Goal: Information Seeking & Learning: Learn about a topic

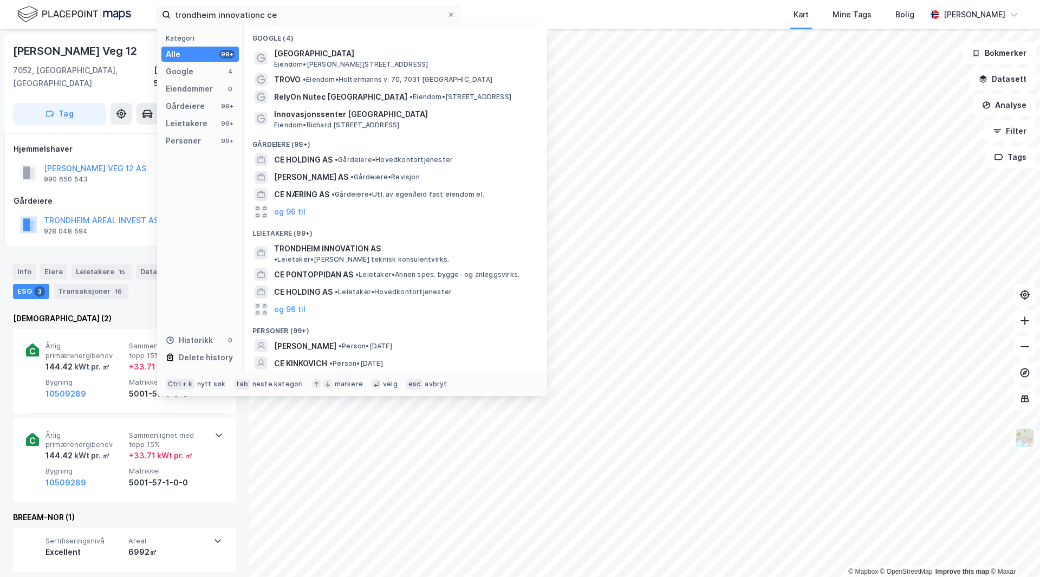
click at [300, 14] on input "trondheim innovationc ce" at bounding box center [309, 15] width 276 height 16
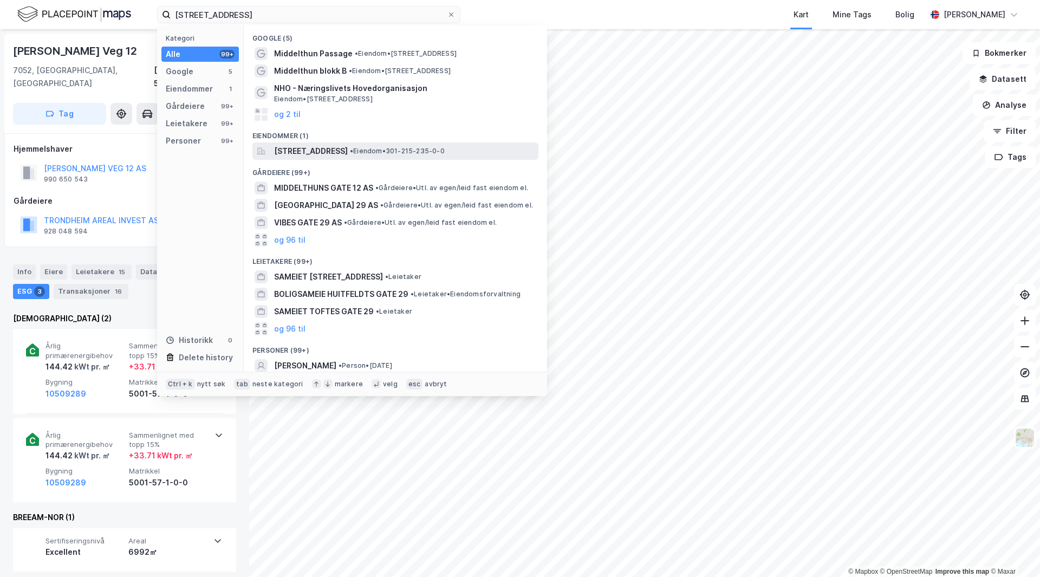
click at [348, 148] on span "[STREET_ADDRESS]" at bounding box center [311, 151] width 74 height 13
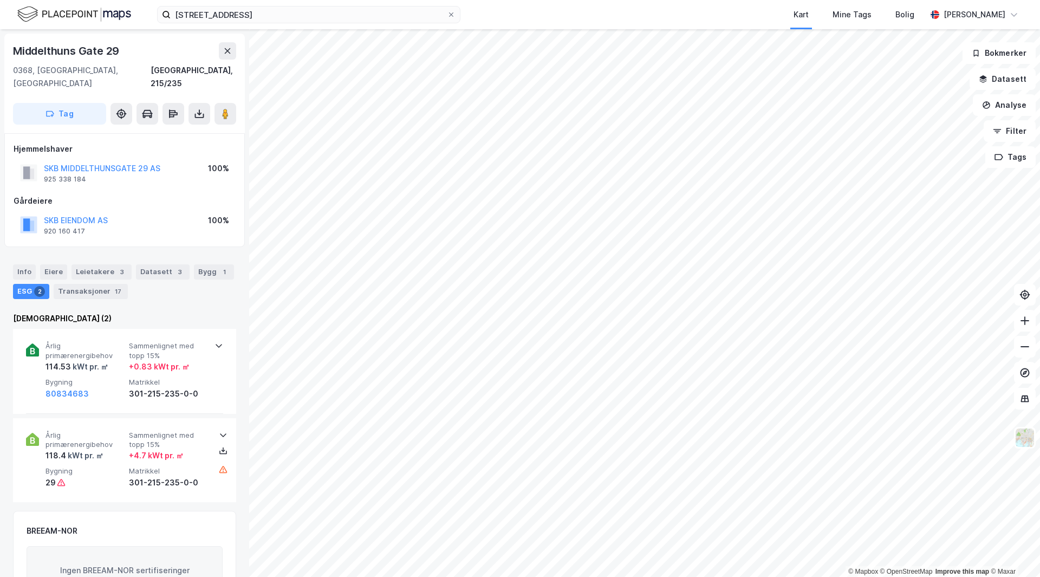
scroll to position [1, 0]
click at [96, 283] on div "Transaksjoner 17" at bounding box center [91, 290] width 74 height 15
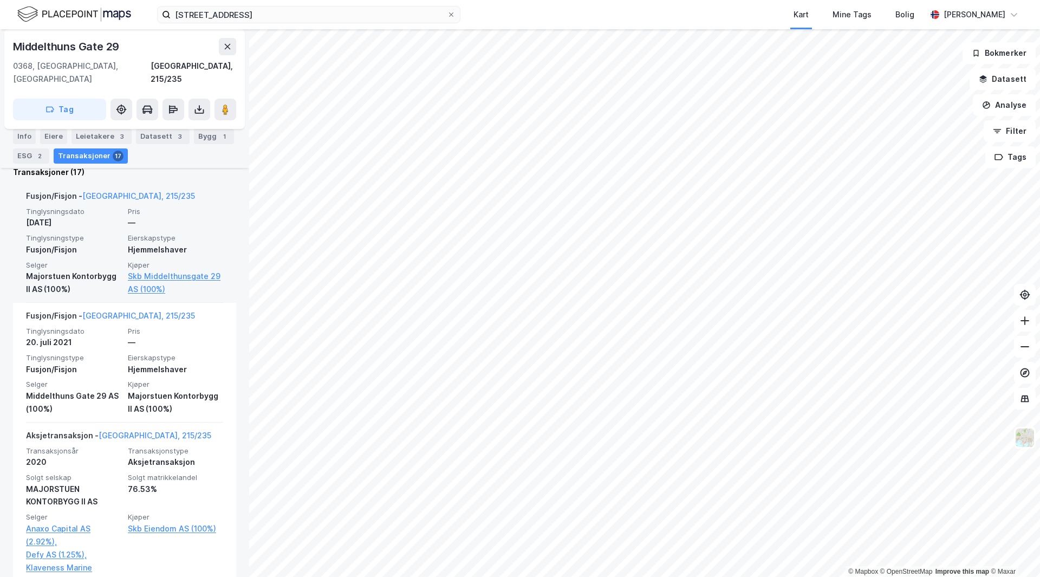
scroll to position [325, 0]
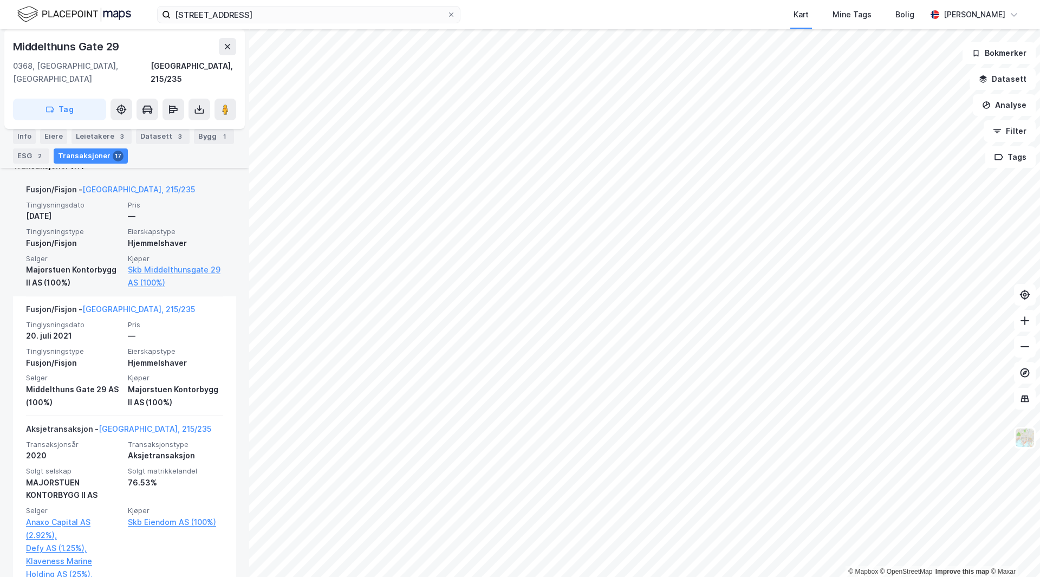
click at [211, 210] on div "—" at bounding box center [175, 216] width 95 height 13
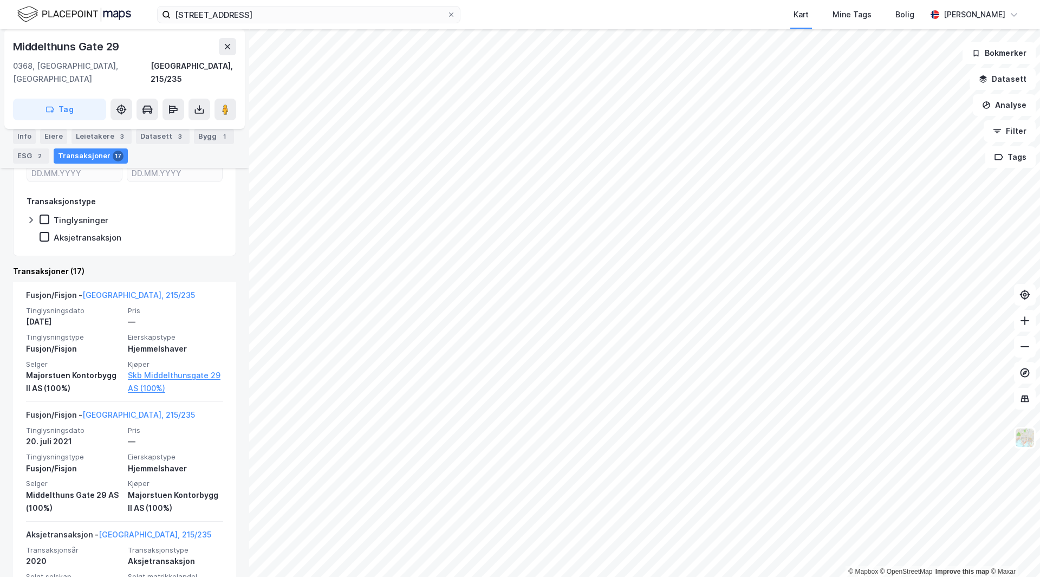
scroll to position [217, 0]
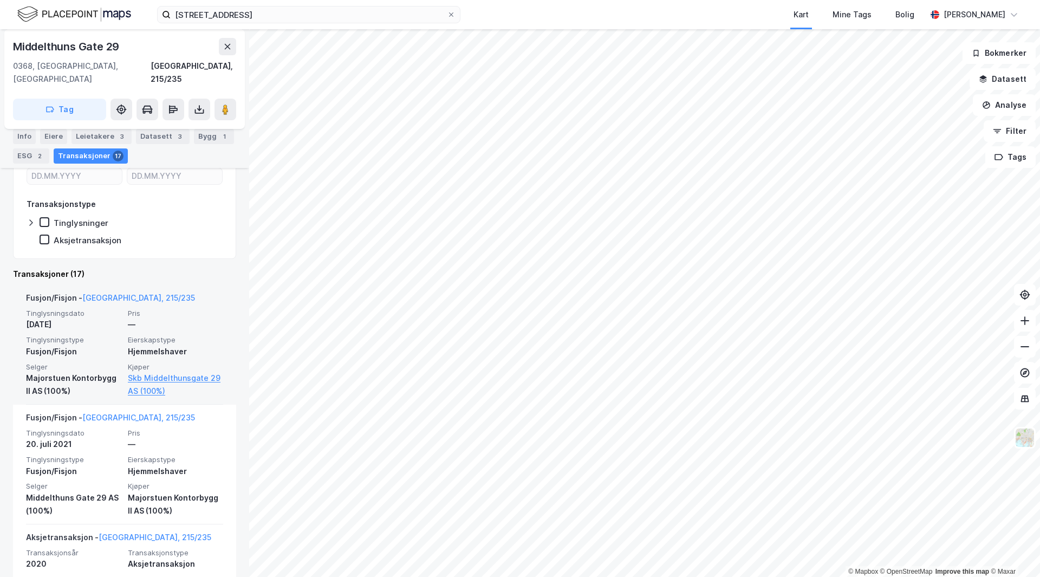
click at [54, 372] on div "Majorstuen Kontorbygg II AS (100%)" at bounding box center [73, 385] width 95 height 26
click at [74, 345] on div "Fusjon/Fisjon" at bounding box center [73, 351] width 95 height 13
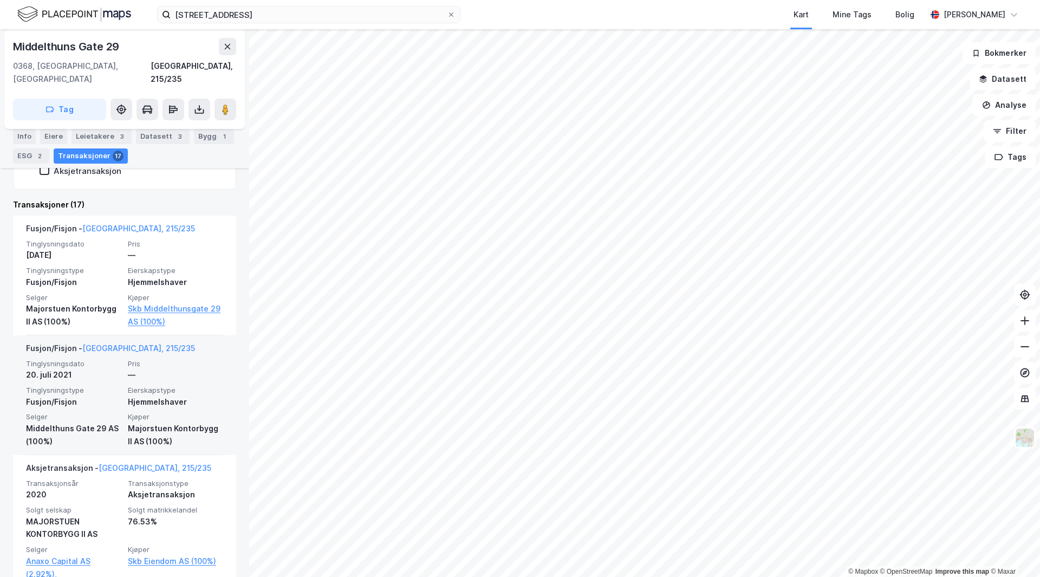
scroll to position [271, 0]
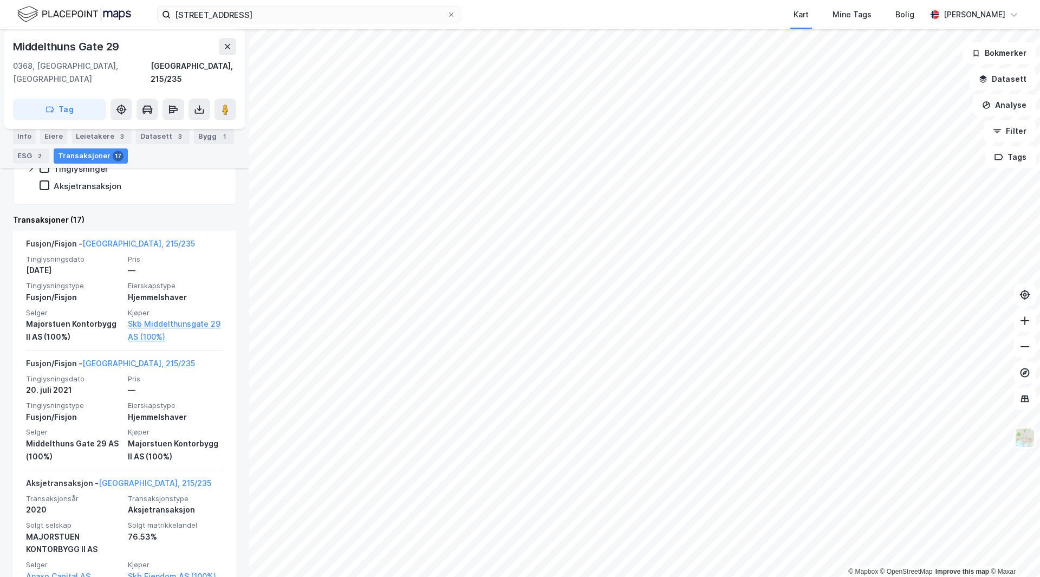
click at [194, 143] on div "Bygg 1" at bounding box center [214, 136] width 40 height 15
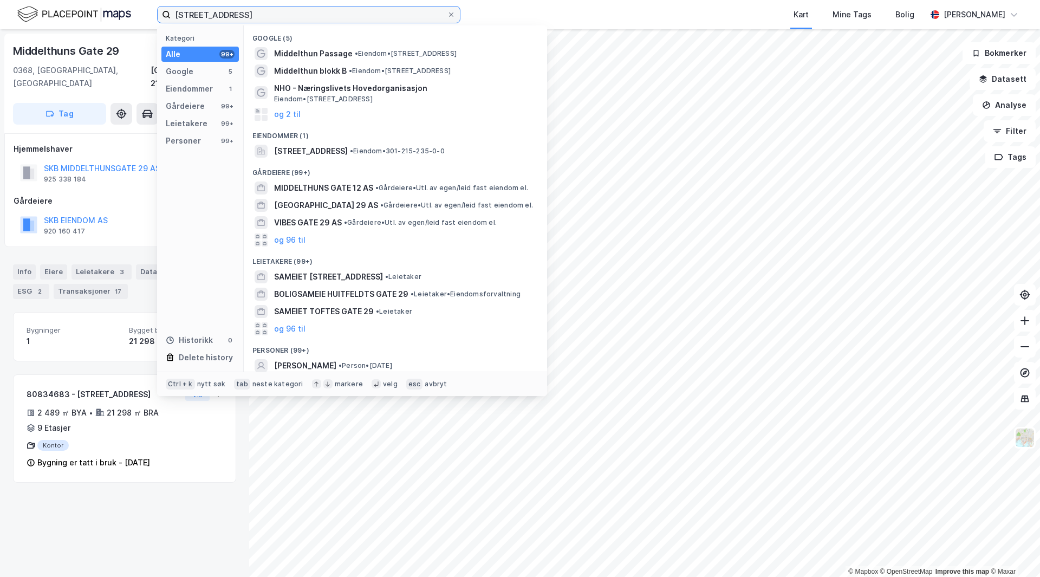
click at [271, 18] on input "[STREET_ADDRESS]" at bounding box center [309, 15] width 276 height 16
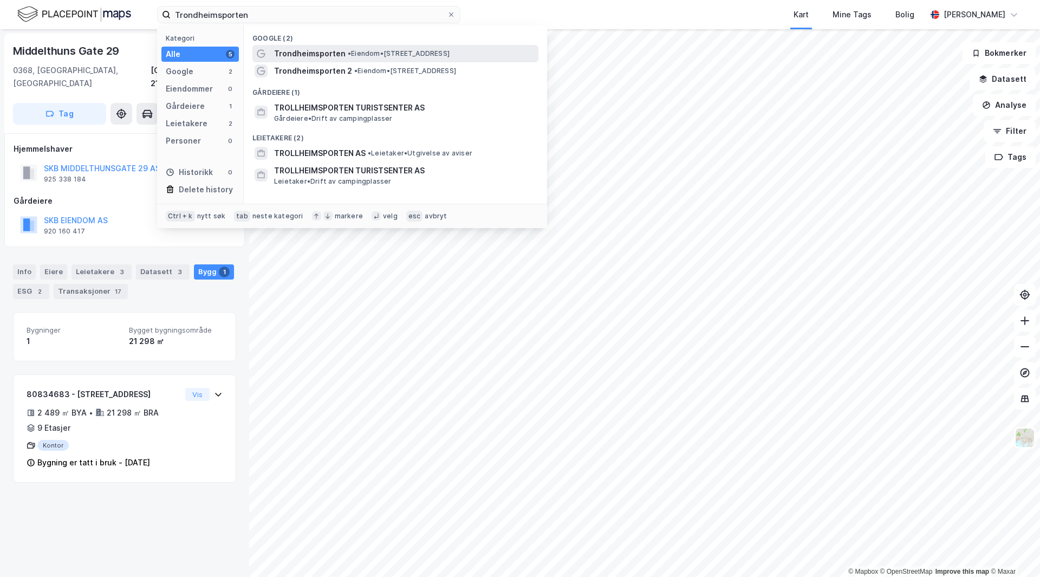
click at [324, 49] on span "Trondheimsporten" at bounding box center [310, 53] width 72 height 13
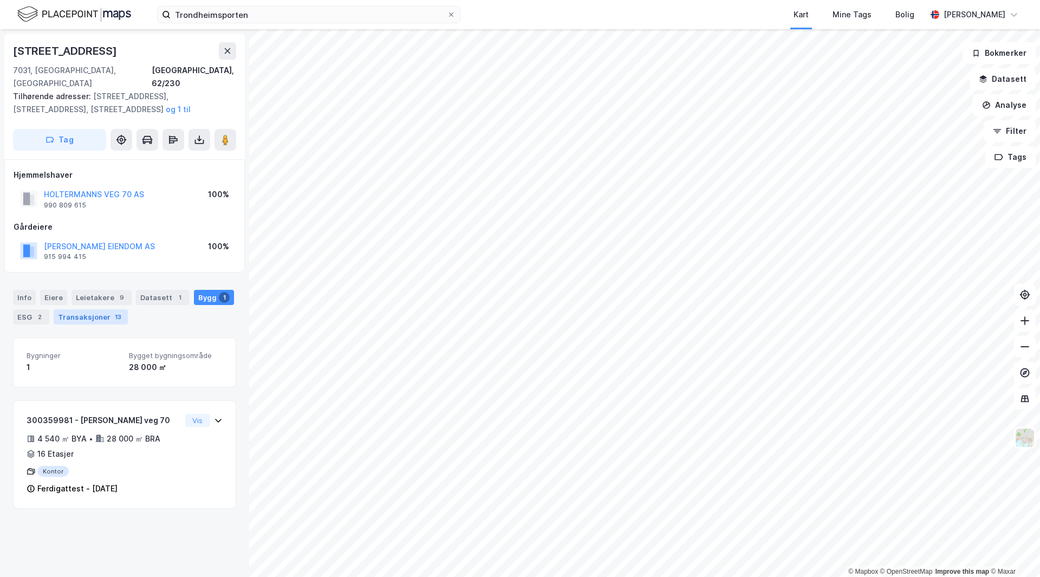
click at [101, 309] on div "Transaksjoner 13" at bounding box center [91, 316] width 74 height 15
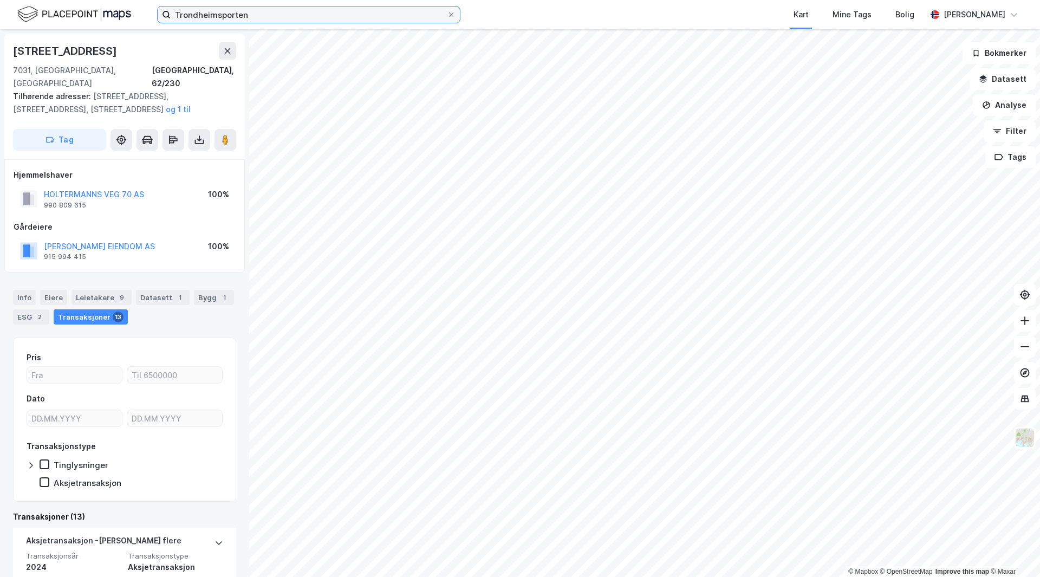
click at [255, 16] on input "Trondheimsporten" at bounding box center [309, 15] width 276 height 16
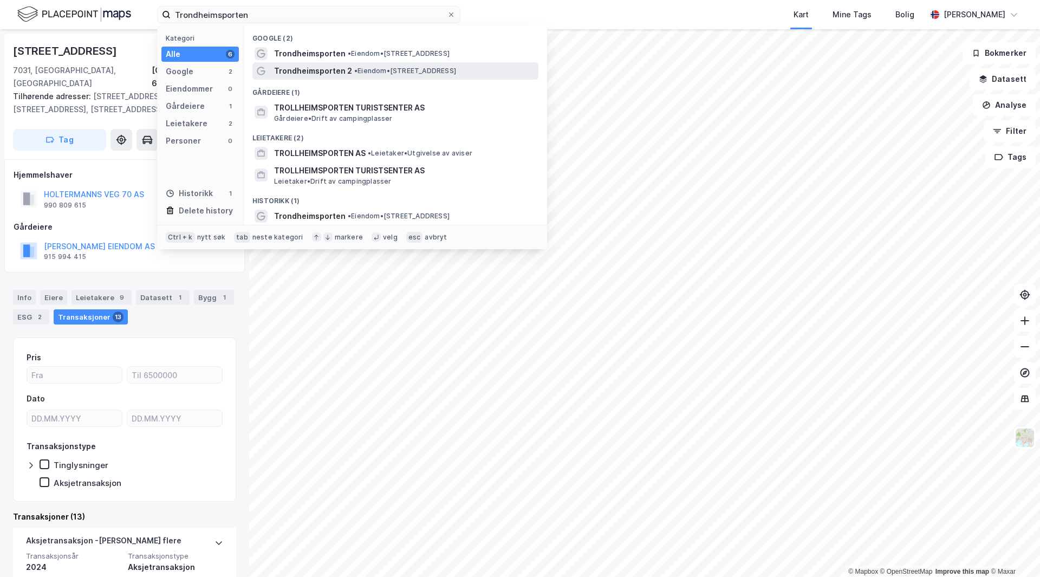
click at [332, 66] on span "Trondheimsporten 2" at bounding box center [313, 70] width 78 height 13
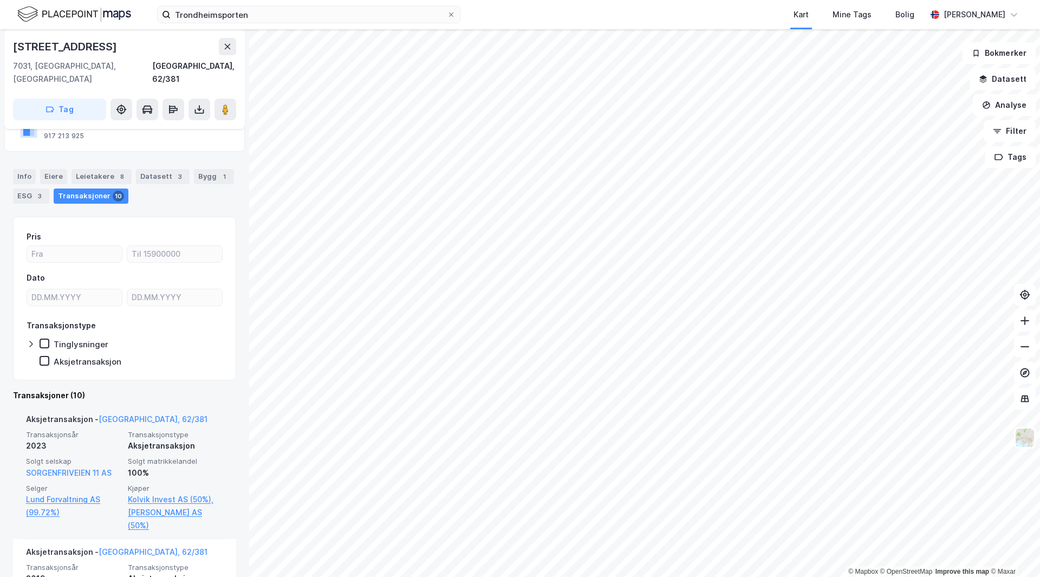
scroll to position [108, 0]
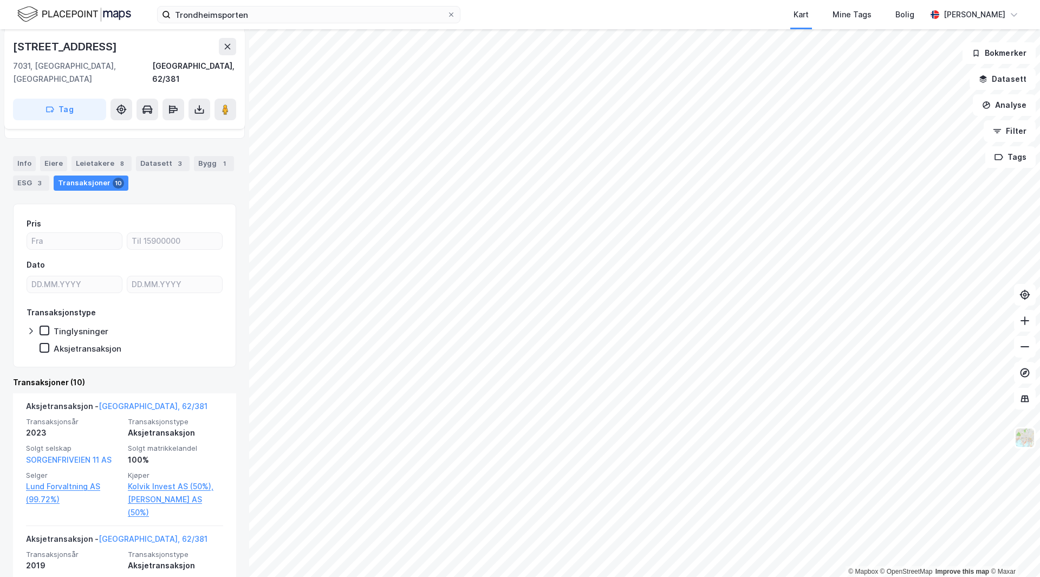
click at [273, 5] on div "Trondheimsporten Kart Mine Tags Bolig [PERSON_NAME]" at bounding box center [520, 14] width 1040 height 29
click at [269, 7] on input "Trondheimsporten" at bounding box center [309, 15] width 276 height 16
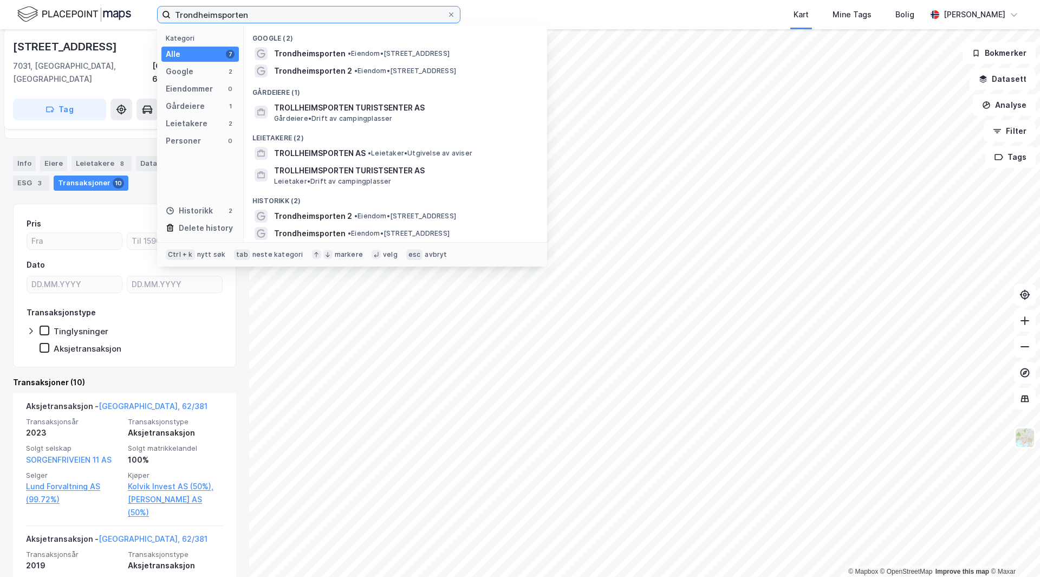
click at [269, 7] on input "Trondheimsporten" at bounding box center [309, 15] width 276 height 16
paste input "Dybdahlsgård"
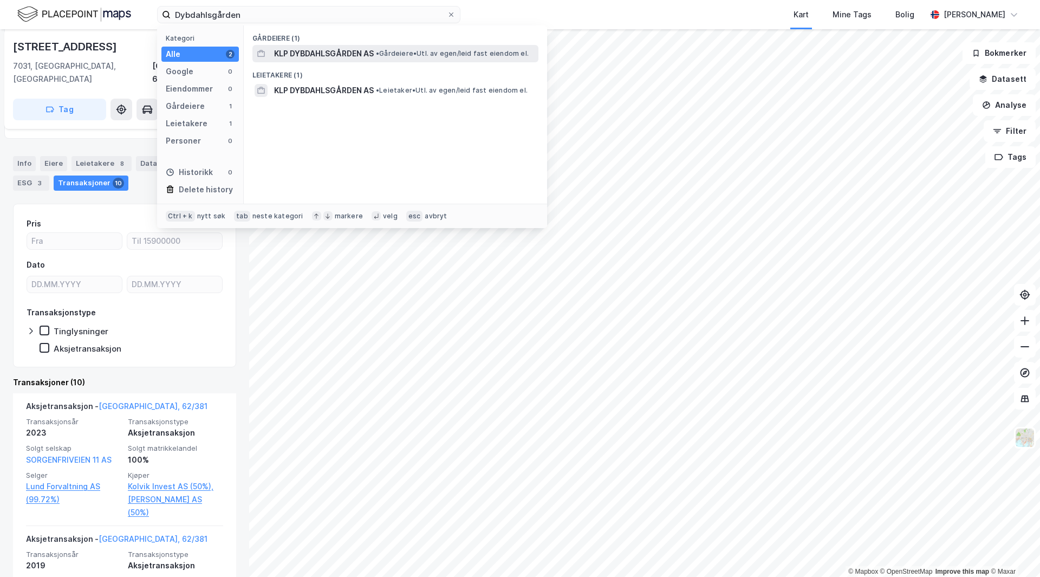
click at [345, 54] on span "KLP DYBDAHLSGÅRDEN AS" at bounding box center [324, 53] width 100 height 13
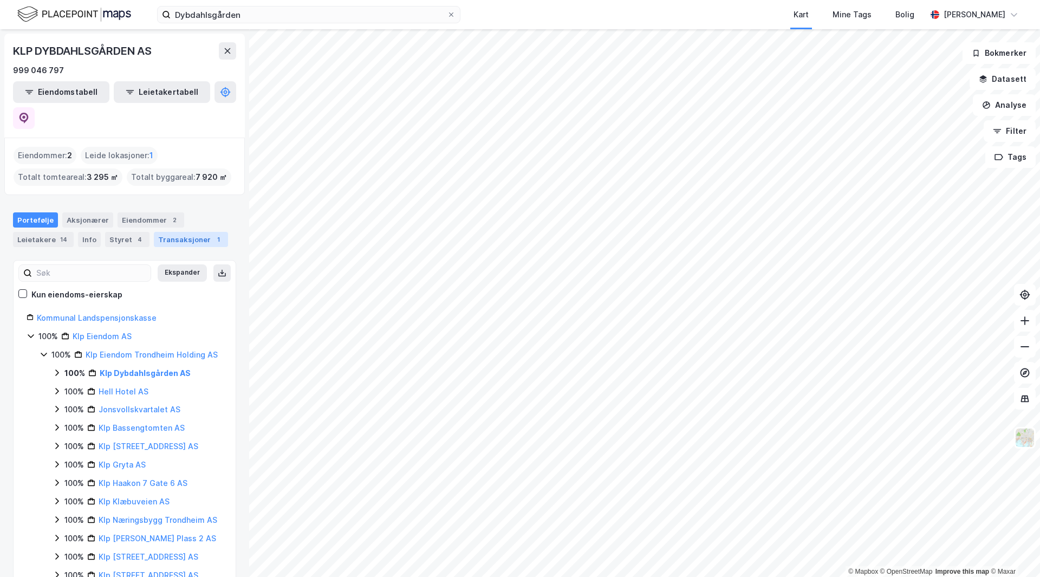
click at [176, 232] on div "Transaksjoner 1" at bounding box center [191, 239] width 74 height 15
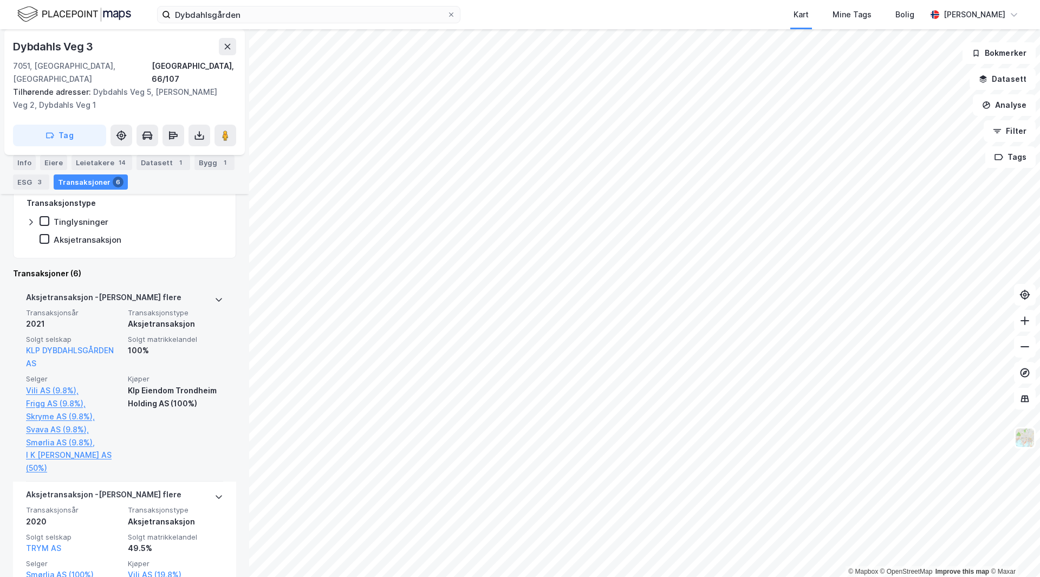
scroll to position [217, 0]
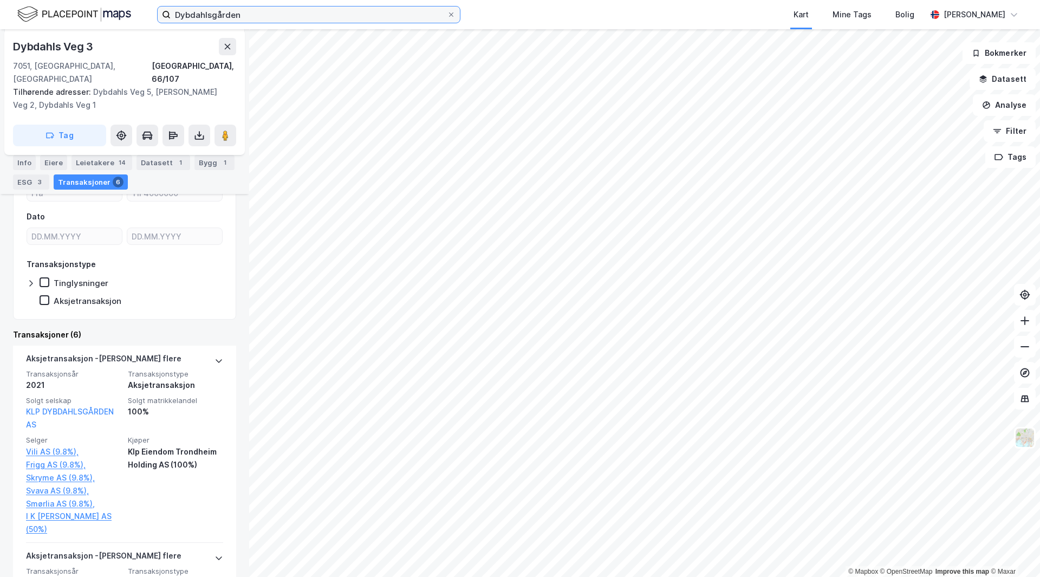
click at [254, 13] on input "Dybdahlsgården" at bounding box center [309, 15] width 276 height 16
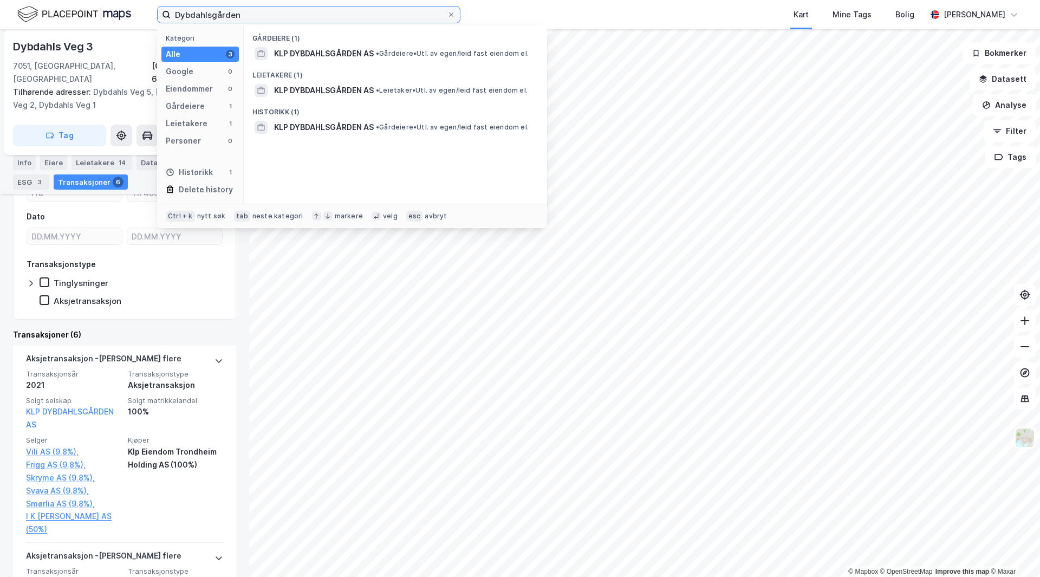
click at [254, 13] on input "Dybdahlsgården" at bounding box center [309, 15] width 276 height 16
paste input "Karvesvingen 3"
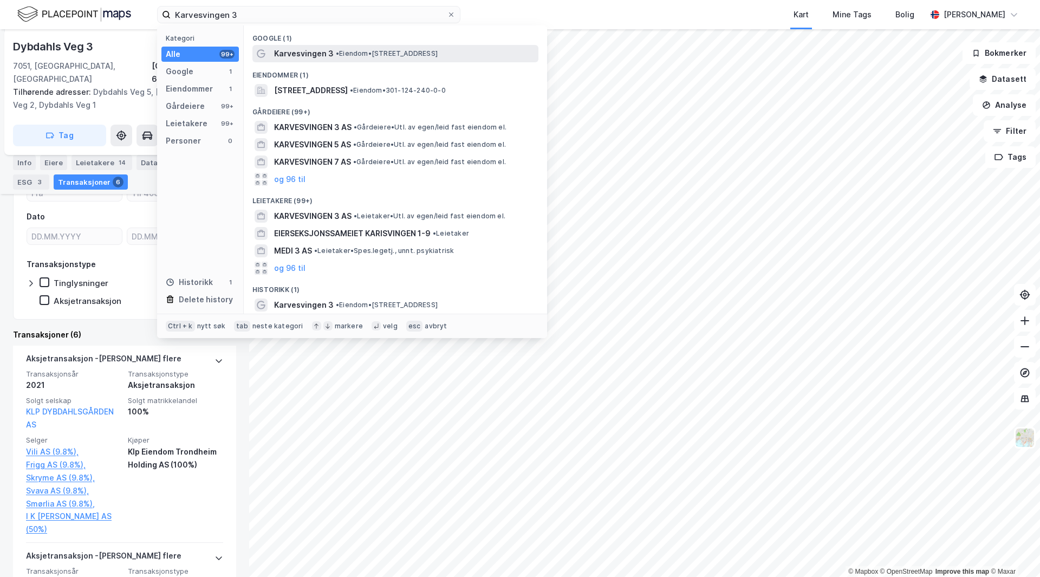
click at [329, 58] on span "Karvesvingen 3" at bounding box center [304, 53] width 60 height 13
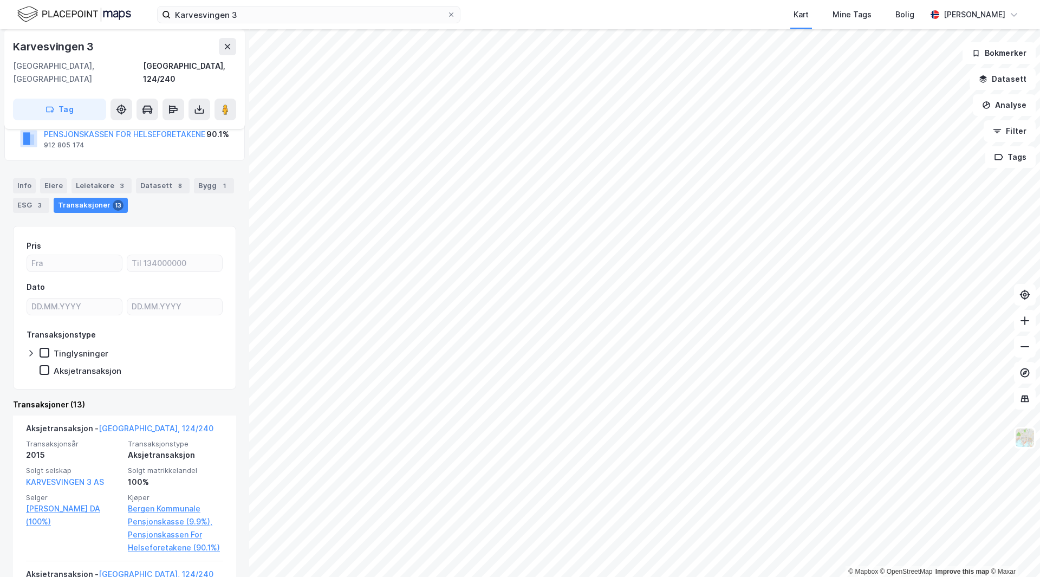
scroll to position [54, 0]
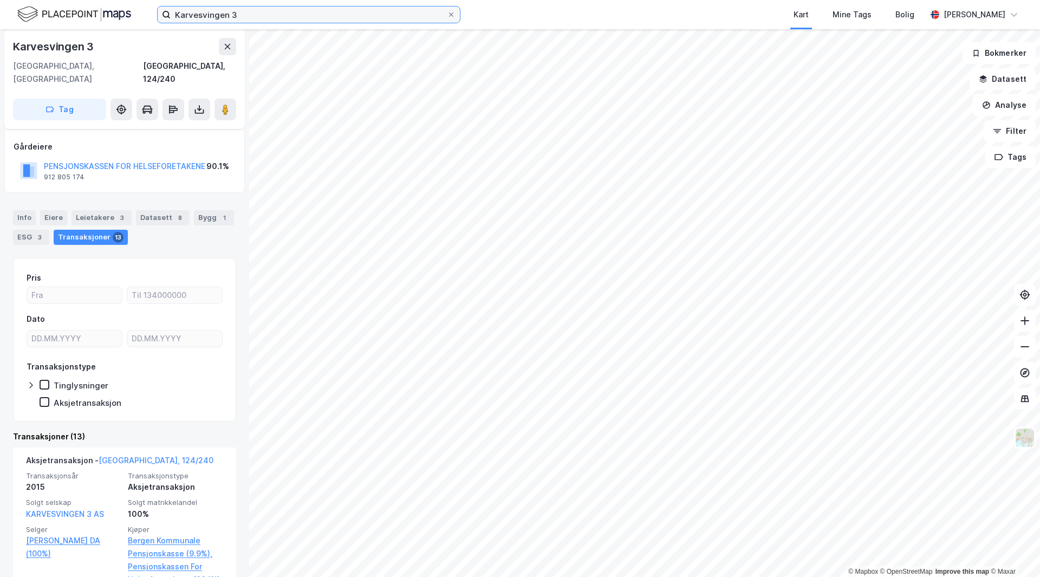
click at [279, 20] on input "Karvesvingen 3" at bounding box center [309, 15] width 276 height 16
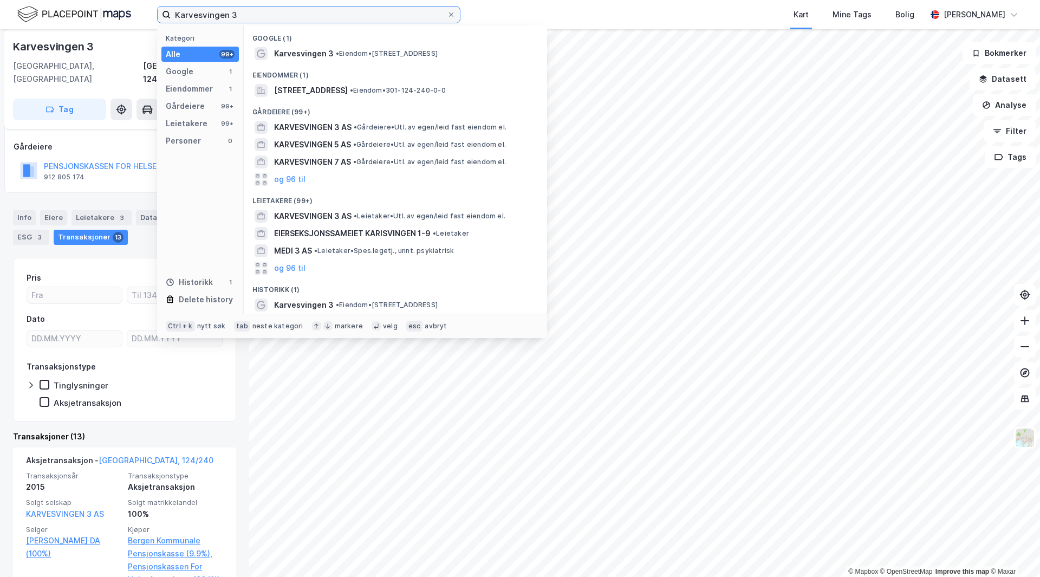
click at [279, 20] on input "Karvesvingen 3" at bounding box center [309, 15] width 276 height 16
click at [279, 19] on input "Karvesvingen 3" at bounding box center [309, 15] width 276 height 16
paste input "[GEOGRAPHIC_DATA]"
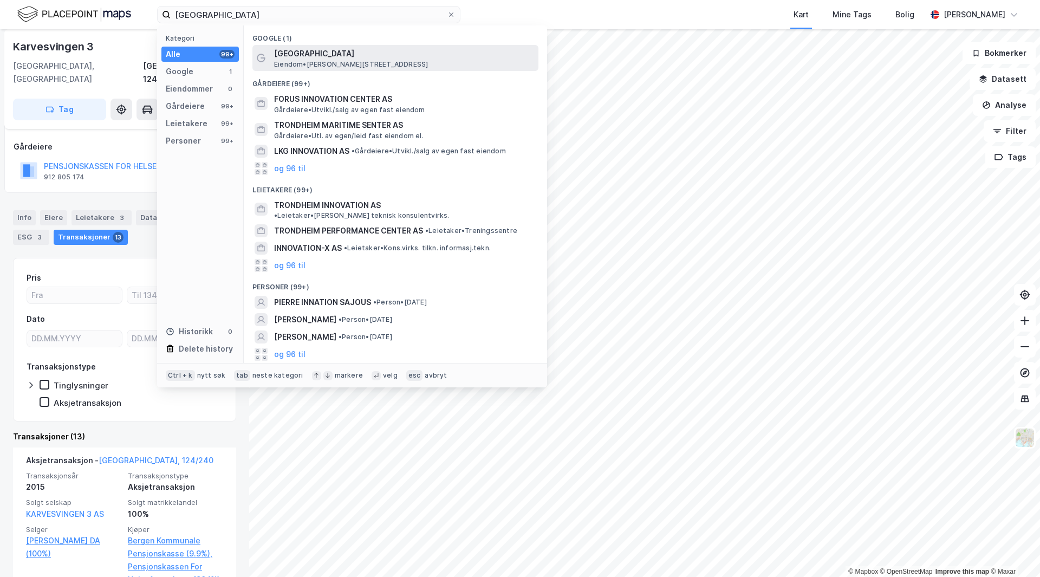
click at [307, 51] on span "[GEOGRAPHIC_DATA]" at bounding box center [404, 53] width 260 height 13
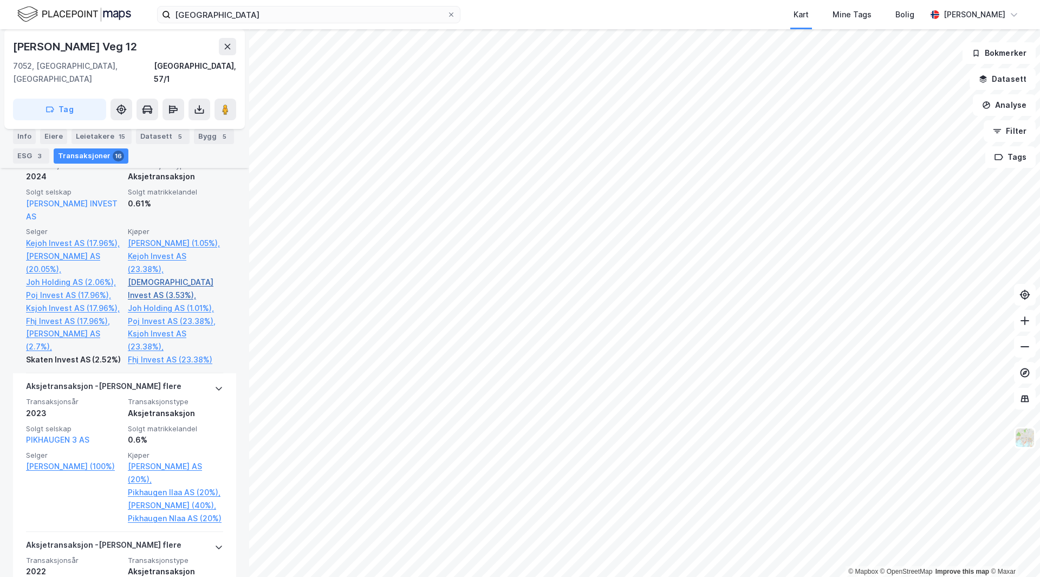
scroll to position [379, 0]
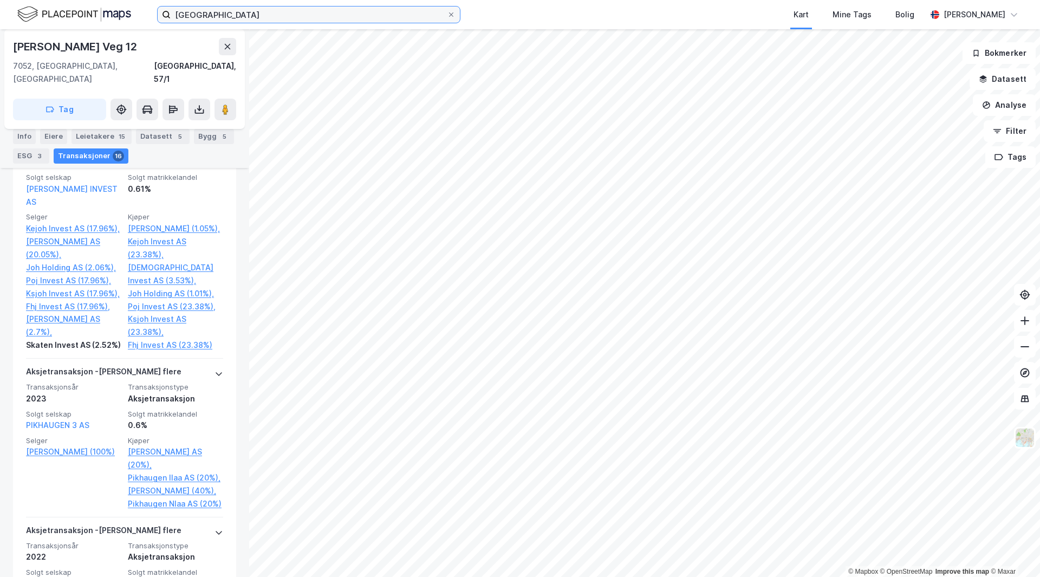
click at [306, 10] on input "[GEOGRAPHIC_DATA]" at bounding box center [309, 15] width 276 height 16
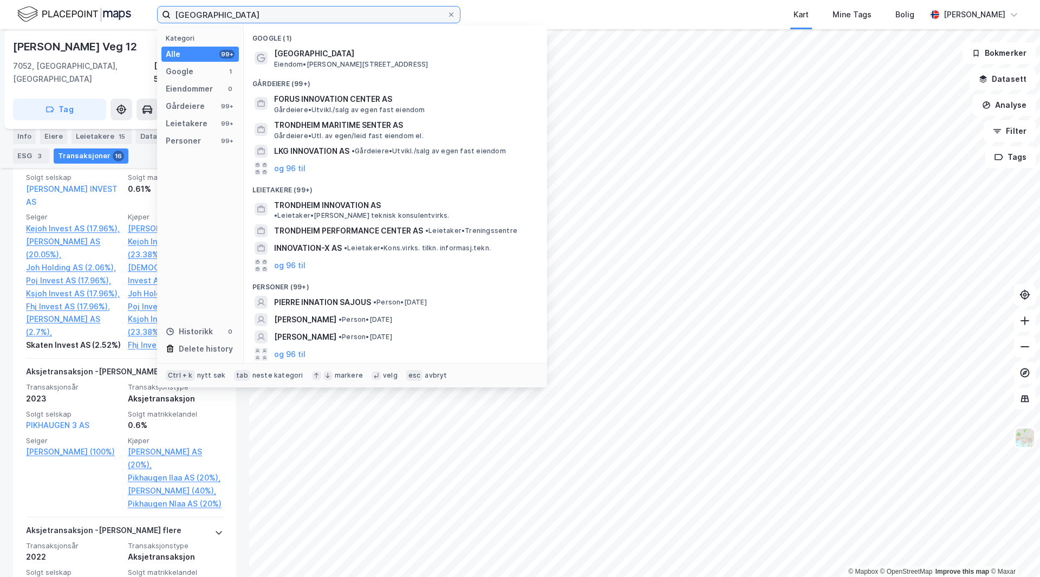
click at [306, 10] on input "[GEOGRAPHIC_DATA]" at bounding box center [309, 15] width 276 height 16
click at [309, 11] on input "[GEOGRAPHIC_DATA]" at bounding box center [309, 15] width 276 height 16
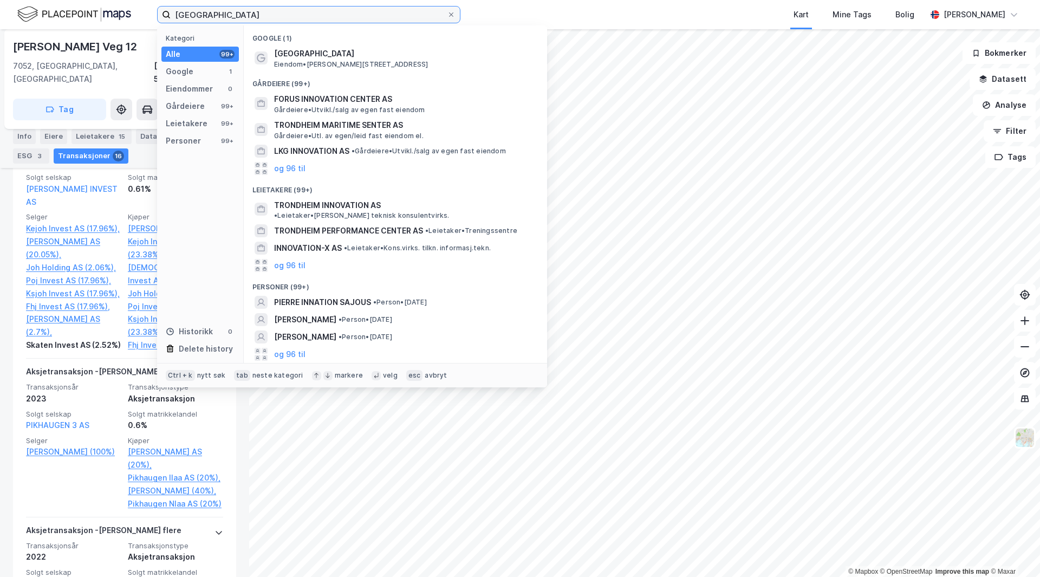
click at [309, 11] on input "[GEOGRAPHIC_DATA]" at bounding box center [309, 15] width 276 height 16
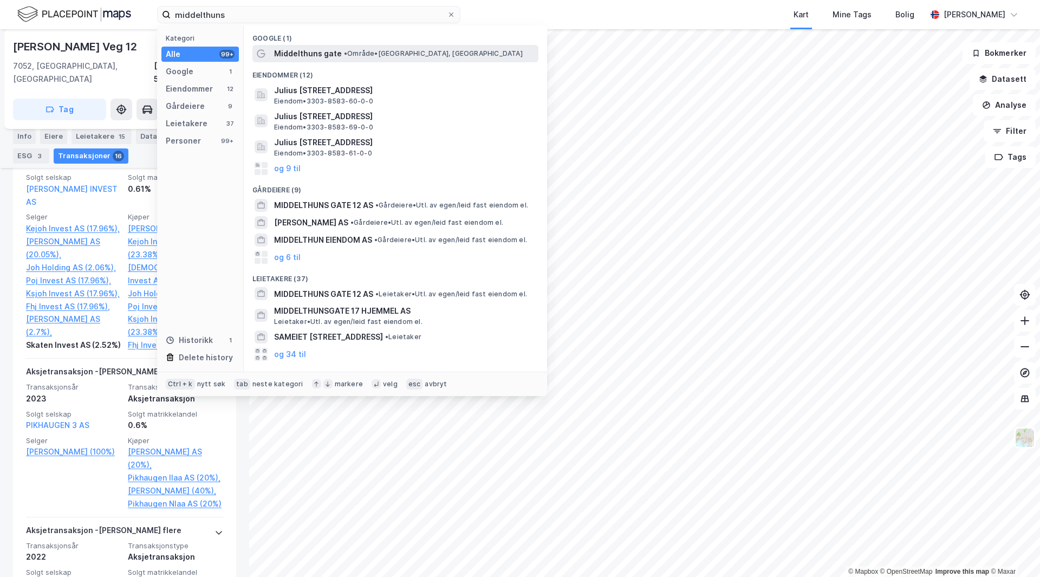
click at [370, 51] on span "• Område • [GEOGRAPHIC_DATA], [GEOGRAPHIC_DATA]" at bounding box center [433, 53] width 179 height 9
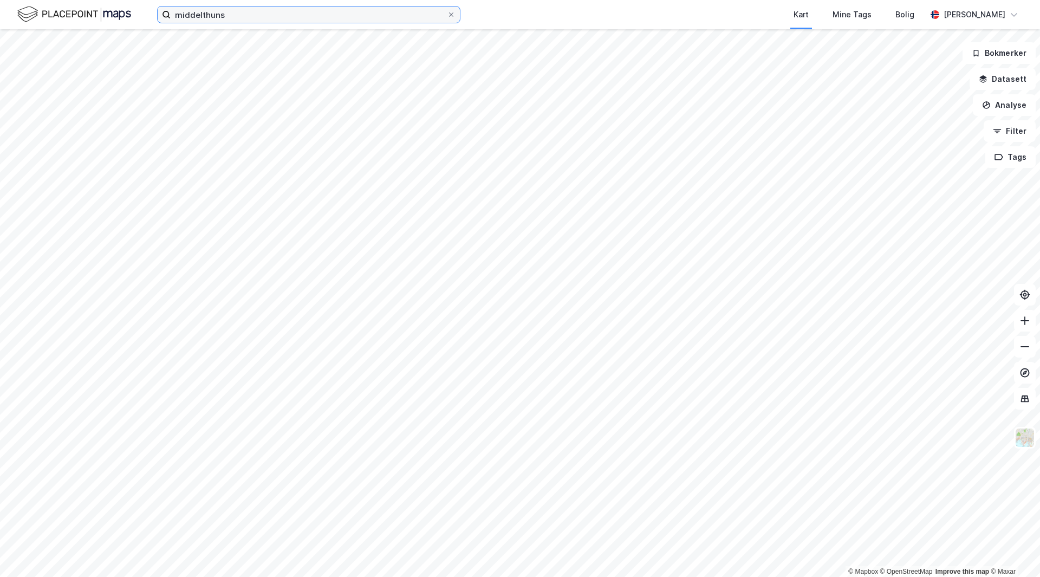
click at [282, 20] on input "middelthuns" at bounding box center [309, 15] width 276 height 16
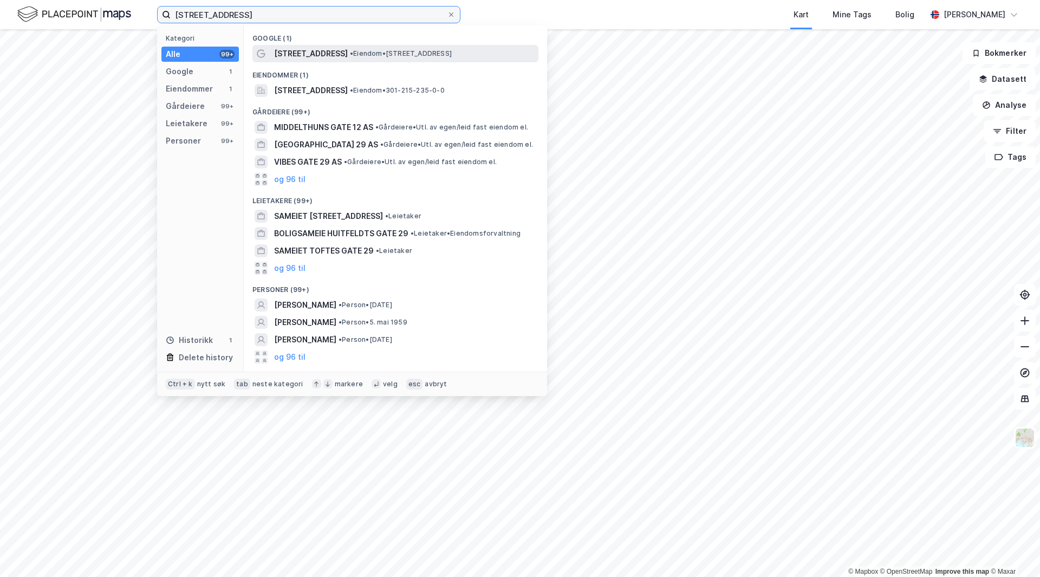
type input "[STREET_ADDRESS]"
click at [360, 56] on span "• Eiendom • [STREET_ADDRESS]" at bounding box center [401, 53] width 102 height 9
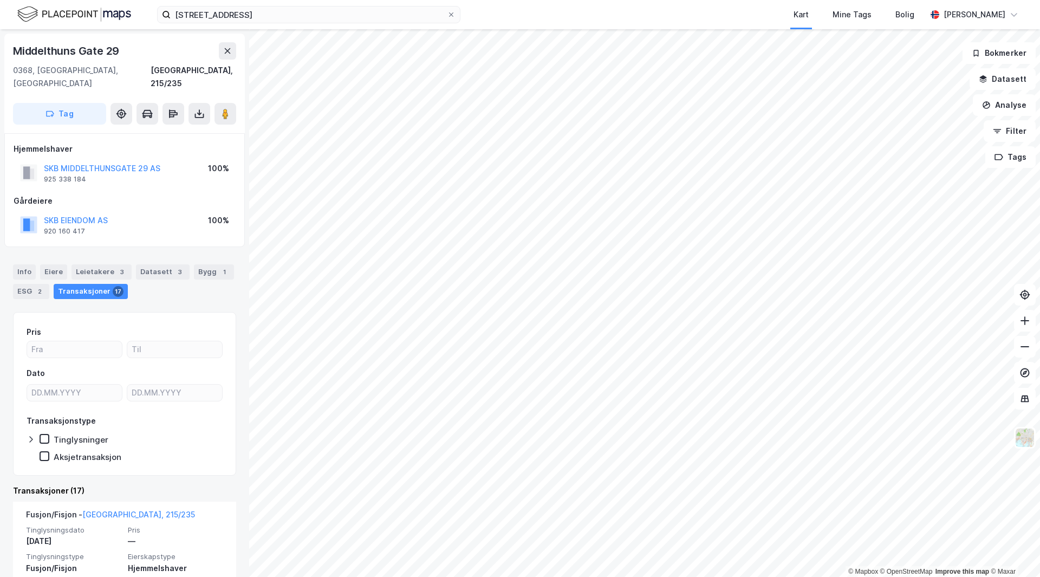
click at [207, 268] on div "Info [PERSON_NAME] 3 Datasett 3 Bygg 1 ESG 2 Transaksjoner 17" at bounding box center [124, 281] width 223 height 35
click at [209, 264] on div "Bygg 1" at bounding box center [214, 271] width 40 height 15
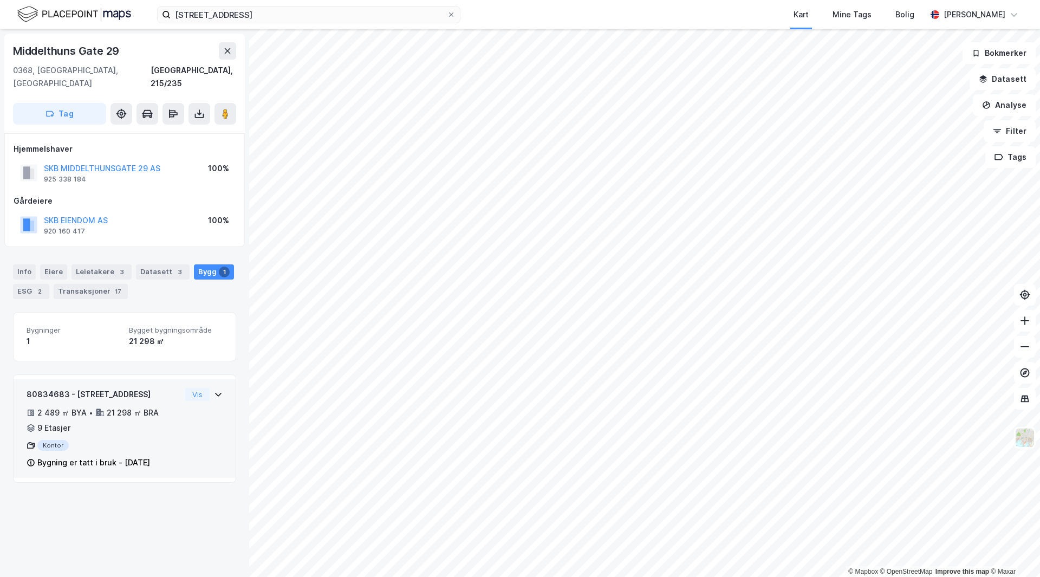
click at [180, 398] on div "80834683 - Middelthuns gate 29 2 489 ㎡ BYA • 21 298 ㎡ BRA • 9 Etasjer Kontor By…" at bounding box center [125, 433] width 196 height 90
click at [194, 398] on div "80834683 - Middelthuns gate 29 2 489 ㎡ BYA • 21 298 ㎡ BRA • 9 Etasjer Kontor By…" at bounding box center [125, 433] width 196 height 90
